Goal: Task Accomplishment & Management: Complete application form

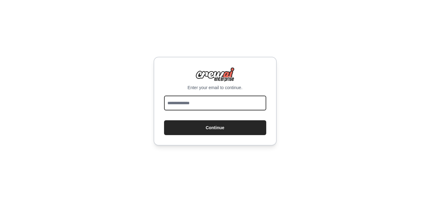
click at [207, 98] on input "email" at bounding box center [215, 102] width 102 height 15
click at [230, 103] on input "email" at bounding box center [215, 102] width 102 height 15
type input "**********"
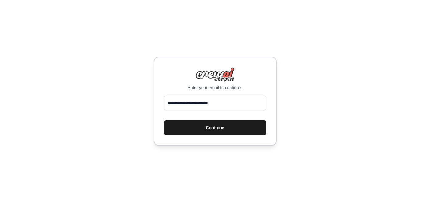
click at [213, 125] on button "Continue" at bounding box center [215, 127] width 102 height 15
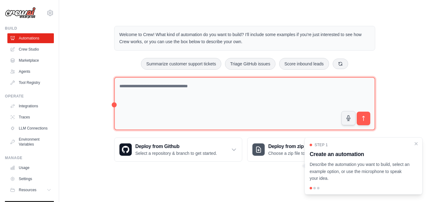
click at [229, 97] on textarea at bounding box center [244, 103] width 261 height 53
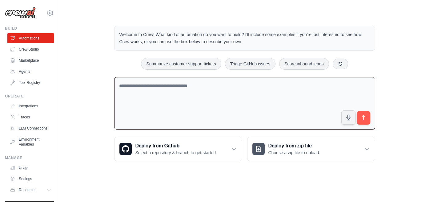
click at [229, 109] on textarea at bounding box center [244, 103] width 261 height 53
